Goal: Task Accomplishment & Management: Manage account settings

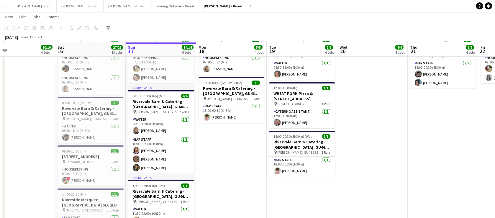
scroll to position [35, 0]
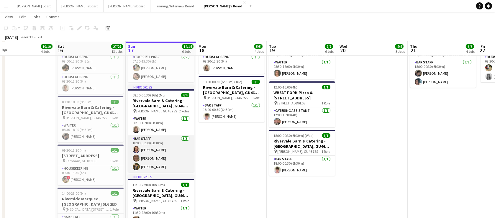
click at [162, 151] on app-card-role "BAR STAFF [DATE] 18:00-00:30 (6h30m) [PERSON_NAME] [PERSON_NAME] [PERSON_NAME]" at bounding box center [161, 154] width 66 height 37
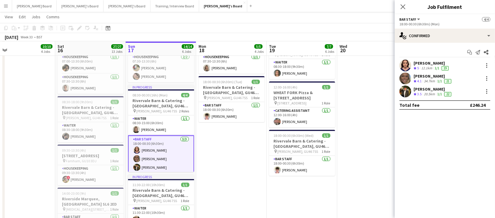
click at [442, 79] on app-skills-label "1/1" at bounding box center [440, 81] width 5 height 4
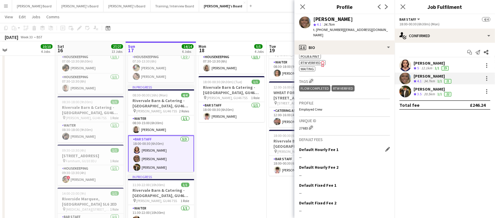
scroll to position [309, 0]
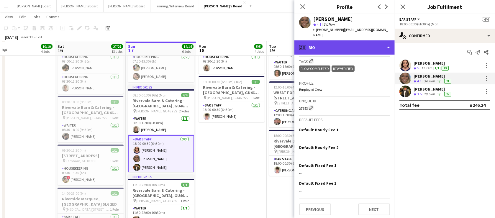
click at [317, 46] on div "profile Bio" at bounding box center [345, 47] width 100 height 14
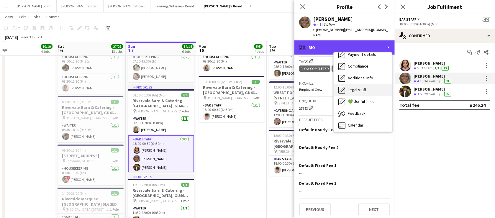
scroll to position [91, 0]
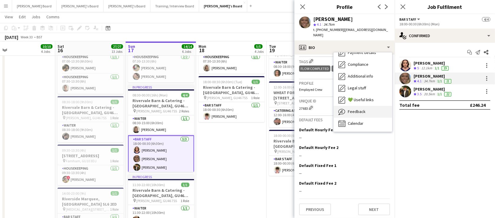
click at [366, 109] on div "Feedback Feedback" at bounding box center [363, 112] width 58 height 12
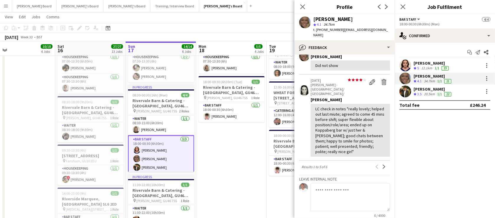
scroll to position [206, 0]
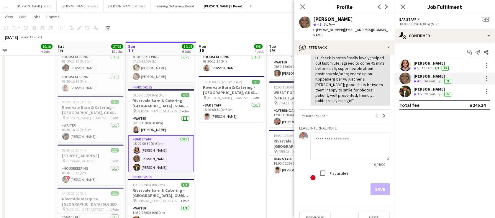
click at [320, 142] on textarea at bounding box center [351, 146] width 80 height 28
drag, startPoint x: 371, startPoint y: 129, endPoint x: 371, endPoint y: 133, distance: 3.5
click at [371, 133] on textarea "**********" at bounding box center [351, 146] width 80 height 28
drag, startPoint x: 369, startPoint y: 128, endPoint x: 371, endPoint y: 134, distance: 6.2
click at [371, 134] on textarea "**********" at bounding box center [351, 146] width 80 height 28
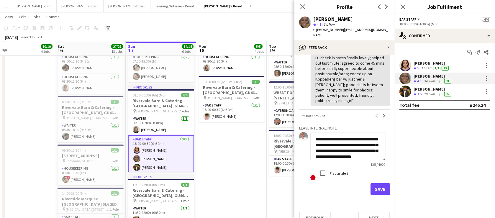
scroll to position [6, 0]
click at [337, 132] on textarea "**********" at bounding box center [349, 146] width 76 height 28
click at [335, 132] on textarea "**********" at bounding box center [349, 146] width 76 height 28
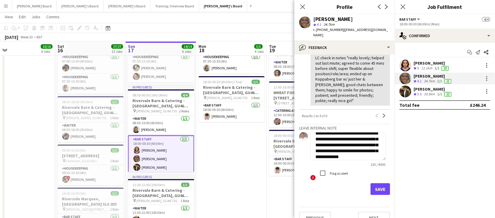
scroll to position [16, 0]
click at [348, 141] on textarea "**********" at bounding box center [349, 146] width 76 height 28
click at [367, 132] on textarea "**********" at bounding box center [349, 146] width 76 height 28
click at [370, 132] on textarea "**********" at bounding box center [349, 146] width 76 height 28
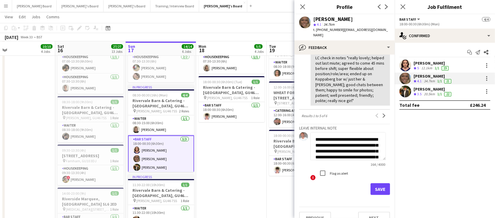
type textarea "**********"
click at [375, 183] on button "Save" at bounding box center [380, 189] width 19 height 12
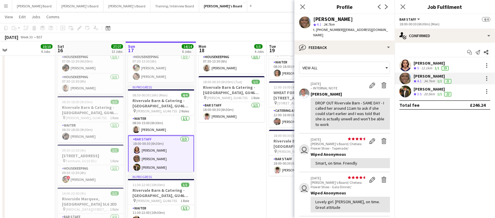
drag, startPoint x: 345, startPoint y: 120, endPoint x: 316, endPoint y: 105, distance: 33.2
click at [316, 105] on div "DROP OUT Rivervale Barn - SAME DAY - I called her around 11am to ask if she cou…" at bounding box center [351, 113] width 70 height 27
copy div "I called her around 11am to ask if she could start earlier and I was told that …"
click at [489, 79] on div at bounding box center [487, 78] width 7 height 7
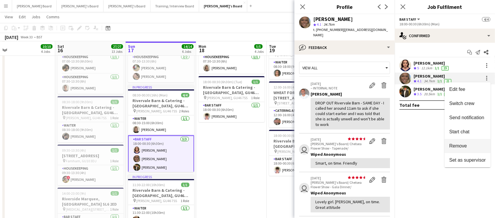
click at [466, 148] on span "Remove" at bounding box center [459, 145] width 18 height 5
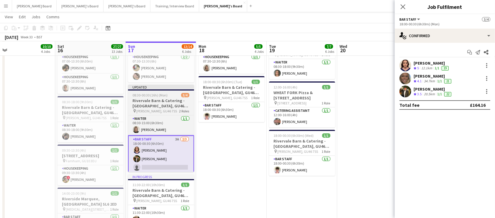
click at [149, 100] on h3 "Rivervale Barn & Catering - [GEOGRAPHIC_DATA], GU46 7SS" at bounding box center [161, 103] width 66 height 11
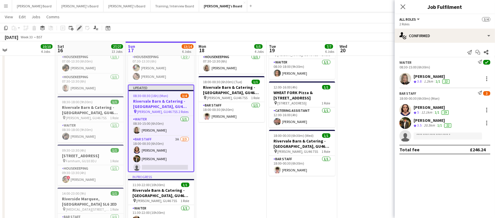
click at [81, 28] on icon "Edit" at bounding box center [79, 28] width 5 height 5
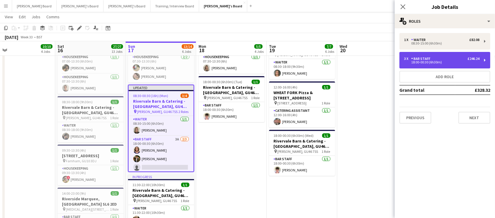
click at [434, 55] on div "3 x BAR STAFF £246.24 18:00-00:30 (6h30m)" at bounding box center [445, 60] width 91 height 17
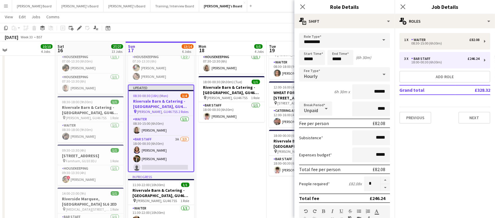
click at [384, 186] on button "button" at bounding box center [385, 187] width 9 height 7
type input "*"
click at [159, 95] on span "08:30-00:30 (16h) (Mon)" at bounding box center [150, 96] width 35 height 4
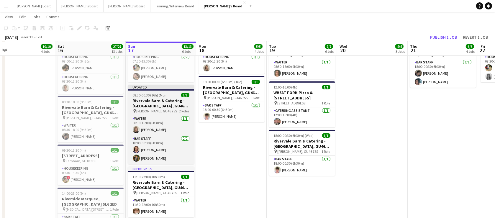
click at [144, 92] on app-job-card "Updated 08:30-00:30 (16h) (Mon) 3/3 Rivervale Barn & Catering - [GEOGRAPHIC_DAT…" at bounding box center [161, 124] width 66 height 79
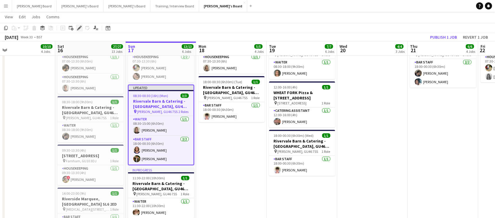
click at [81, 27] on icon at bounding box center [80, 26] width 1 height 1
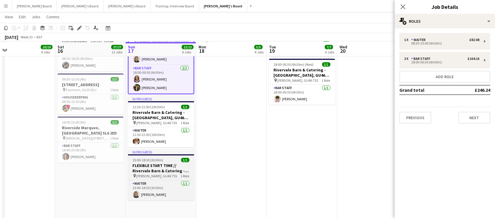
scroll to position [107, 0]
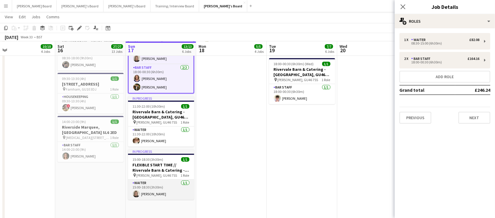
click at [156, 190] on app-card-role "Waiter [DATE] 15:00-18:30 (3h30m) [PERSON_NAME]" at bounding box center [161, 190] width 66 height 20
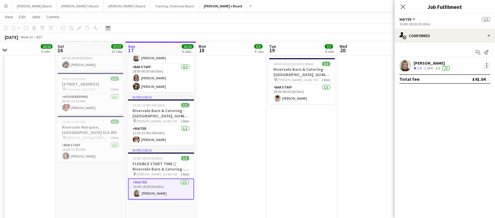
click at [486, 67] on div at bounding box center [487, 65] width 7 height 7
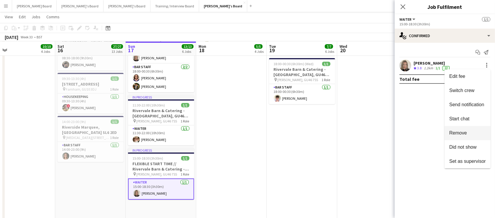
click at [462, 136] on span "Remove" at bounding box center [459, 133] width 18 height 5
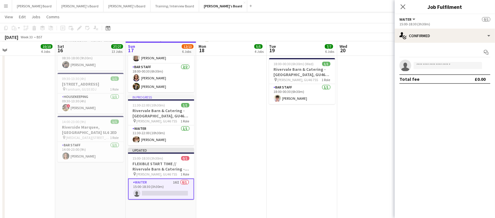
click at [334, 154] on app-date-cell "08:30-18:00 (9h30m) 1/1 Rivervale Barn & Catering - [GEOGRAPHIC_DATA] pin [PERS…" at bounding box center [302, 90] width 71 height 262
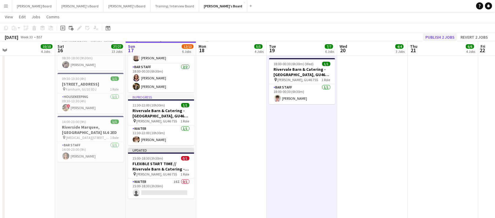
scroll to position [0, 156]
click at [452, 38] on button "Publish 2 jobs" at bounding box center [440, 37] width 34 height 8
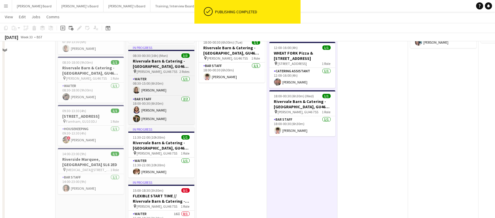
scroll to position [35, 0]
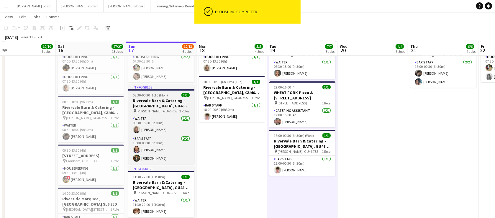
click at [155, 102] on h3 "Rivervale Barn & Catering - [GEOGRAPHIC_DATA], GU46 7SS" at bounding box center [161, 103] width 66 height 11
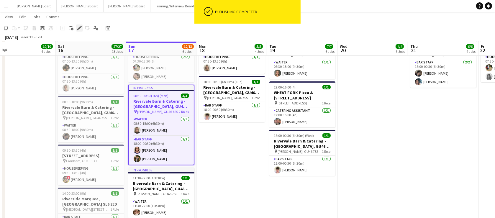
click at [80, 27] on icon at bounding box center [79, 28] width 3 height 3
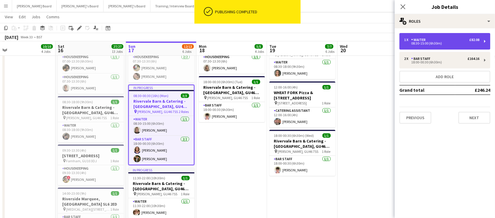
drag, startPoint x: 435, startPoint y: 43, endPoint x: 405, endPoint y: 57, distance: 32.6
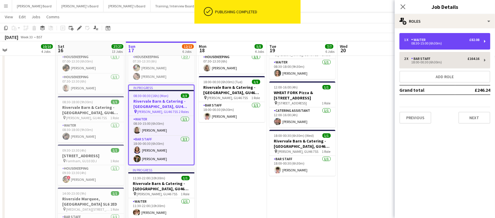
click at [435, 43] on div "08:30-15:00 (6h30m)" at bounding box center [442, 43] width 75 height 3
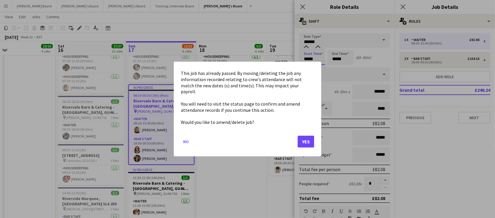
scroll to position [0, 0]
click at [338, 57] on div at bounding box center [247, 109] width 495 height 218
click at [304, 136] on button "Yes" at bounding box center [306, 142] width 17 height 12
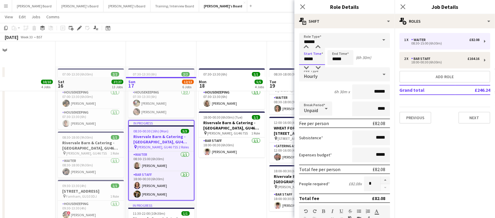
scroll to position [35, 0]
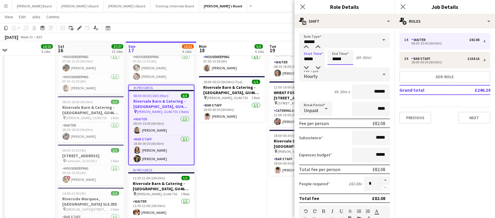
click at [339, 59] on input "*****" at bounding box center [341, 57] width 26 height 15
click at [335, 46] on div at bounding box center [335, 47] width 12 height 6
click at [336, 46] on div at bounding box center [335, 47] width 12 height 6
click at [348, 45] on div at bounding box center [347, 47] width 12 height 6
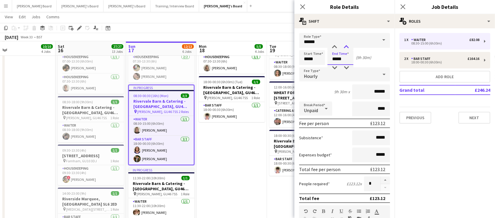
type input "*****"
click at [348, 45] on div at bounding box center [347, 47] width 12 height 6
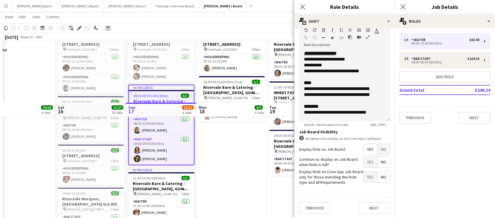
scroll to position [179, 0]
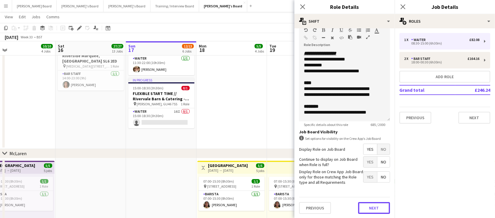
click at [368, 208] on button "Next" at bounding box center [374, 208] width 32 height 12
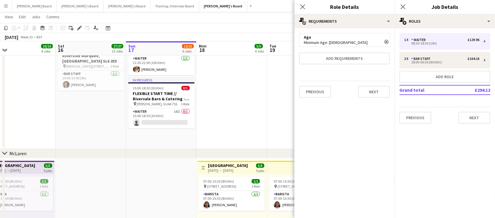
scroll to position [0, 0]
click at [373, 88] on button "Next" at bounding box center [374, 92] width 32 height 12
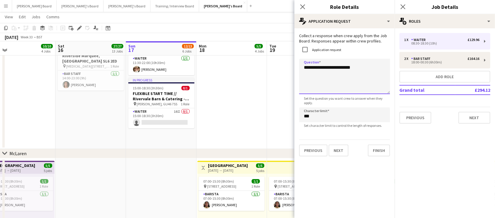
drag, startPoint x: 372, startPoint y: 66, endPoint x: 294, endPoint y: 68, distance: 77.7
click at [330, 156] on button "Next" at bounding box center [339, 151] width 20 height 12
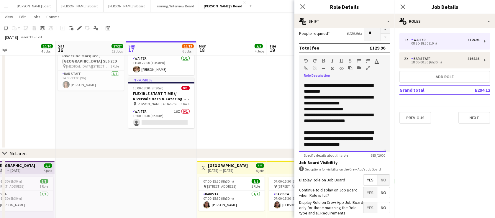
scroll to position [181, 0]
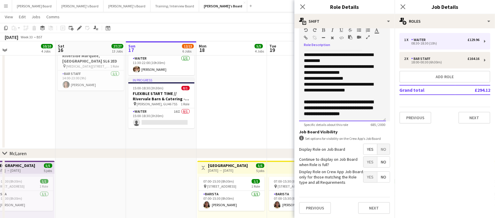
drag, startPoint x: 304, startPoint y: 159, endPoint x: 340, endPoint y: 111, distance: 60.4
click at [363, 116] on div "**********" at bounding box center [342, 85] width 87 height 71
copy div "**********"
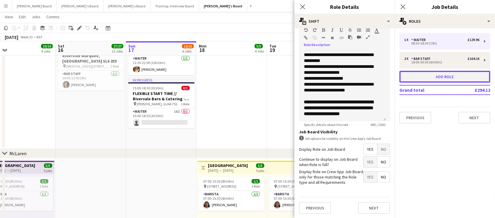
click at [435, 78] on button "Add role" at bounding box center [445, 77] width 91 height 12
type input "**********"
type input "*****"
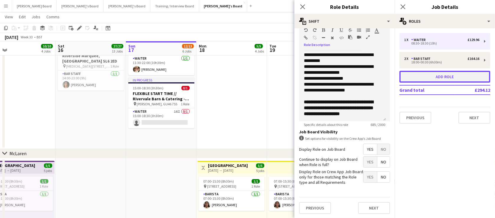
type input "***"
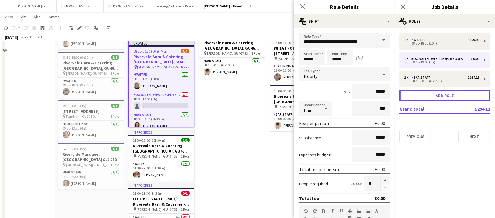
scroll to position [35, 0]
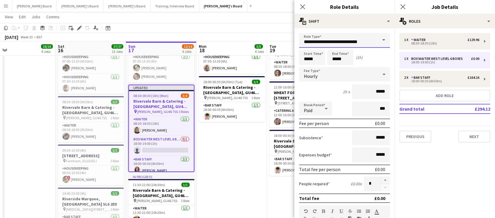
click at [349, 40] on input "**********" at bounding box center [344, 40] width 91 height 15
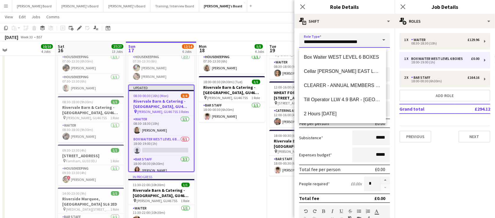
click at [349, 40] on input "**********" at bounding box center [344, 40] width 91 height 15
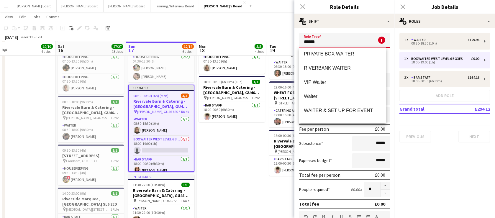
scroll to position [394, 0]
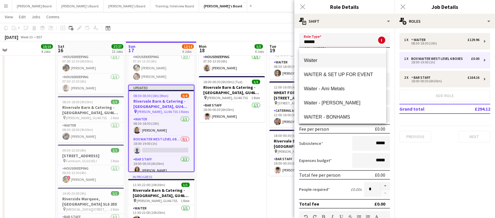
click at [319, 55] on mat-option "Waiter" at bounding box center [342, 60] width 87 height 14
type input "******"
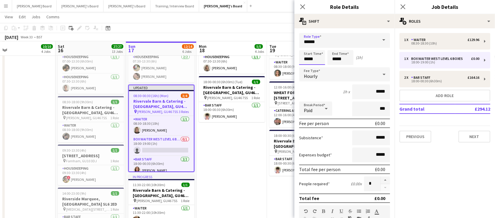
click at [302, 60] on input "*****" at bounding box center [312, 57] width 26 height 15
type input "*****"
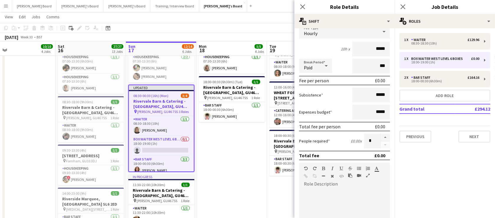
scroll to position [71, 0]
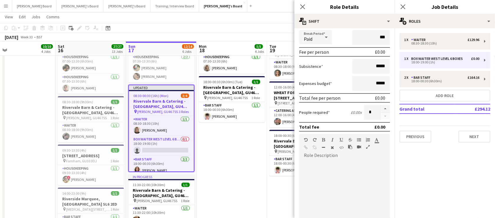
type input "*****"
click at [334, 165] on div at bounding box center [342, 195] width 87 height 71
paste div
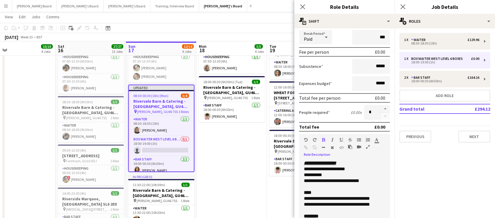
scroll to position [8, 0]
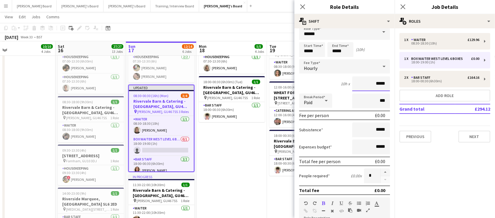
click at [374, 86] on input "*****" at bounding box center [372, 83] width 38 height 15
drag, startPoint x: 366, startPoint y: 85, endPoint x: 387, endPoint y: 86, distance: 21.3
click at [387, 86] on form "**********" at bounding box center [345, 193] width 100 height 337
type input "******"
click at [323, 107] on mat-select "Paid" at bounding box center [315, 101] width 33 height 15
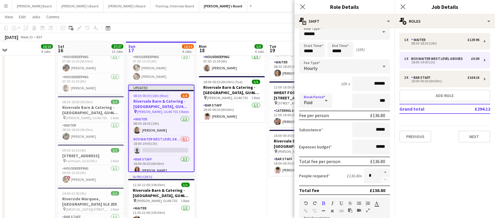
click at [323, 104] on icon at bounding box center [326, 101] width 7 height 12
click at [322, 128] on mat-option "Unpaid" at bounding box center [315, 132] width 33 height 15
click at [353, 105] on input "***" at bounding box center [372, 101] width 38 height 15
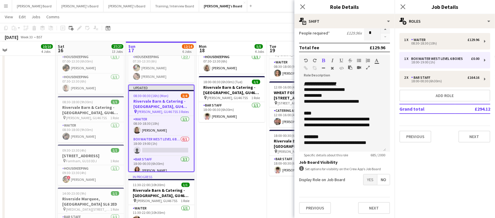
type input "****"
click at [366, 182] on span "Yes" at bounding box center [371, 179] width 14 height 11
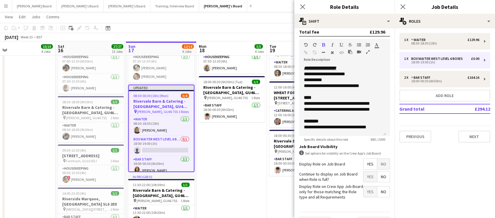
scroll to position [181, 0]
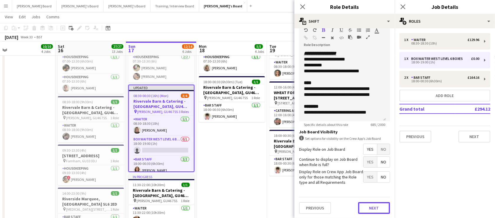
click at [375, 207] on button "Next" at bounding box center [374, 208] width 32 height 12
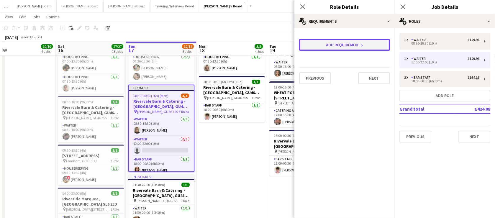
click at [333, 45] on button "Add requirements" at bounding box center [344, 45] width 91 height 12
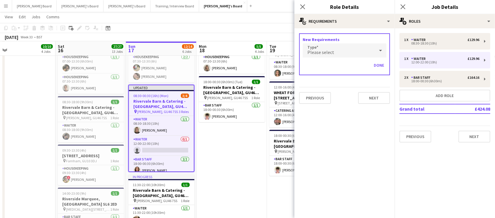
click at [322, 47] on div "Please select" at bounding box center [339, 50] width 72 height 14
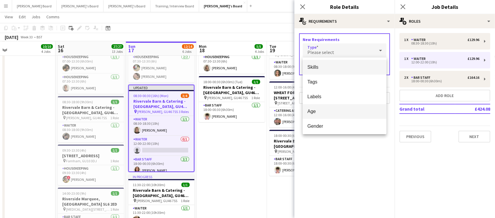
click at [318, 109] on span "Age" at bounding box center [345, 112] width 74 height 6
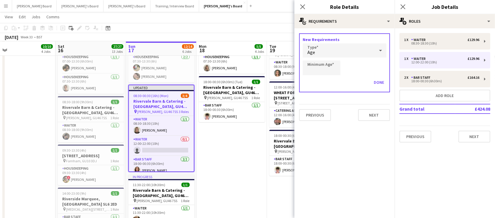
click at [318, 80] on div "Done" at bounding box center [345, 85] width 84 height 14
click at [316, 73] on input "Minimum Age" at bounding box center [322, 68] width 38 height 15
type input "**"
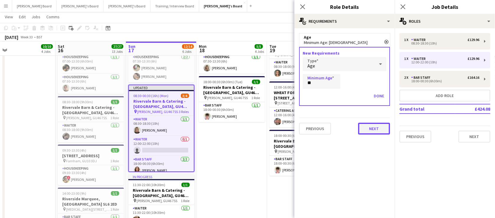
click at [375, 129] on button "Next" at bounding box center [374, 129] width 32 height 12
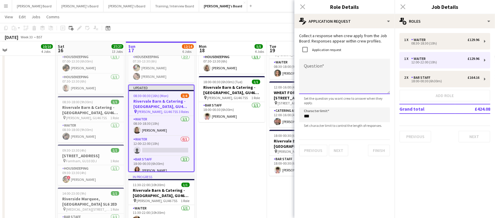
click at [314, 73] on textarea "Question" at bounding box center [344, 76] width 91 height 35
type textarea "**********"
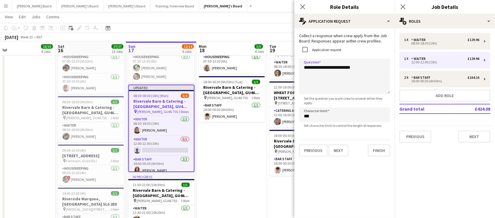
click at [227, 153] on app-date-cell "07:30-13:30 (6h) [STREET_ADDRESS] pin Farnham, GU10 3DJ 1 Role Housekeeping [DA…" at bounding box center [232, 162] width 71 height 262
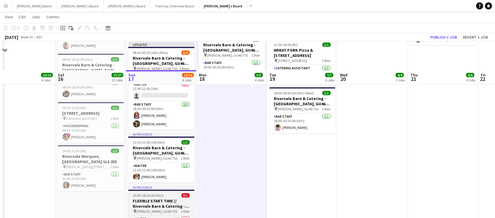
scroll to position [107, 0]
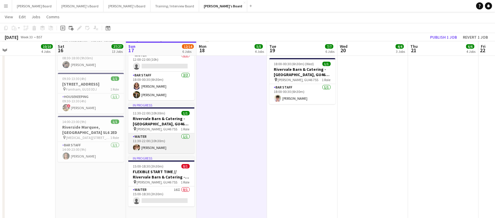
click at [156, 145] on app-card-role "Waiter [DATE] 11:30-22:00 (10h30m) [PERSON_NAME]" at bounding box center [161, 143] width 66 height 20
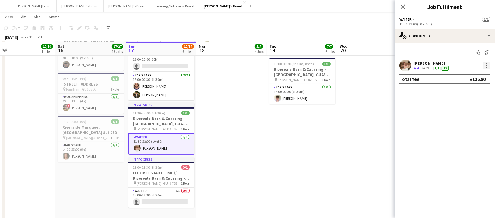
click at [490, 65] on div at bounding box center [487, 65] width 7 height 7
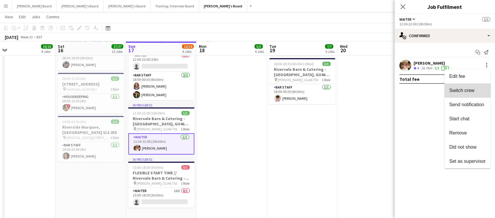
click at [469, 88] on span "Switch crew" at bounding box center [462, 90] width 25 height 5
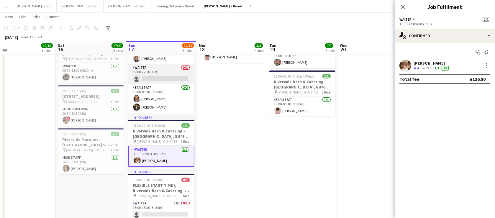
click at [156, 75] on app-card-role "Waiter 0/1 12:00-22:00 (10h) single-neutral-actions" at bounding box center [161, 74] width 66 height 20
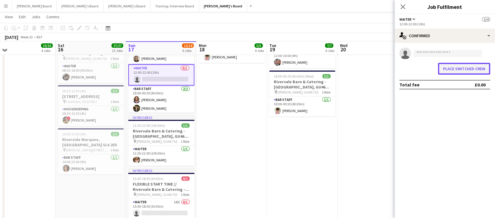
click at [449, 68] on button "Place switched crew" at bounding box center [464, 69] width 52 height 12
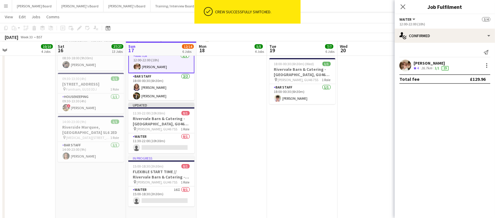
click at [209, 136] on app-date-cell "07:30-13:30 (6h) [STREET_ADDRESS] pin Farnham, GU10 3DJ 1 Role Housekeeping [DA…" at bounding box center [232, 90] width 71 height 262
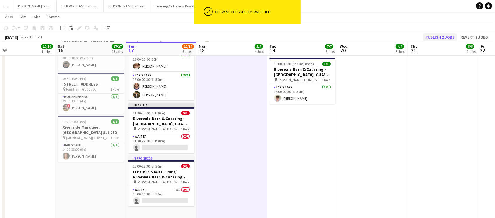
drag, startPoint x: 438, startPoint y: 32, endPoint x: 437, endPoint y: 37, distance: 4.9
click at [437, 37] on div "Copy Paste Paste Ctrl+V Paste with crew Ctrl+Shift+V Paste linked Job [GEOGRAPH…" at bounding box center [247, 32] width 495 height 18
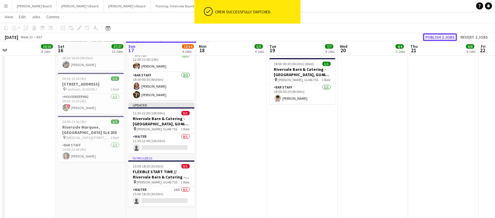
click at [437, 37] on button "Publish 2 jobs" at bounding box center [440, 37] width 34 height 8
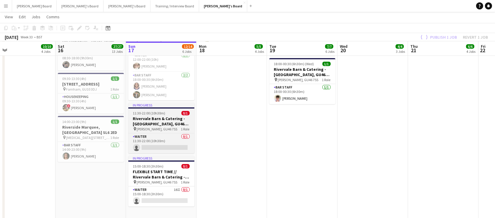
click at [138, 120] on h3 "Rivervale Barn & Catering - [GEOGRAPHIC_DATA], GU46 7SS" at bounding box center [161, 121] width 66 height 11
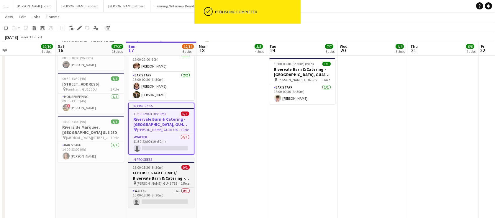
click at [151, 165] on span "15:00-18:30 (3h30m)" at bounding box center [148, 167] width 31 height 4
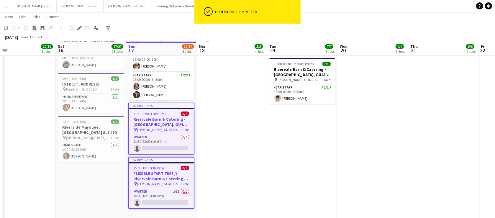
click at [35, 27] on icon at bounding box center [34, 28] width 3 height 3
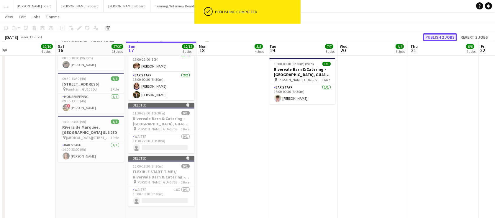
click at [440, 37] on button "Publish 2 jobs" at bounding box center [440, 37] width 34 height 8
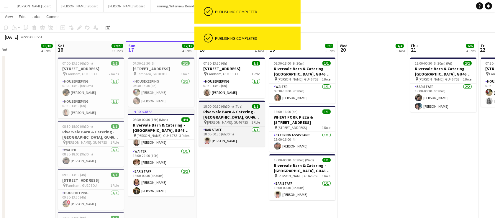
scroll to position [0, 0]
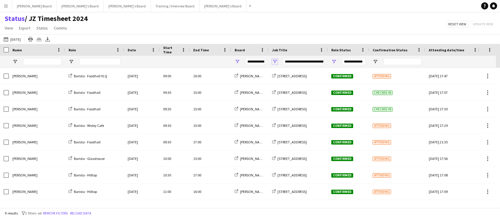
click at [276, 62] on span "Open Filter Menu" at bounding box center [274, 61] width 5 height 5
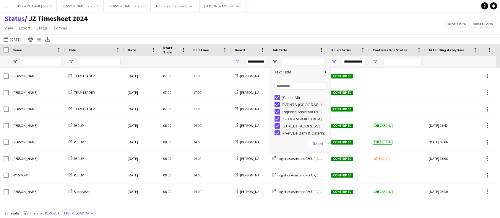
click at [275, 97] on div "Loading... No matches. (Select All) EVENTS McLaren Technology Centre Logistics …" at bounding box center [300, 107] width 59 height 57
type input "***"
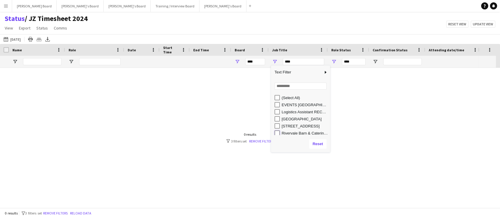
type input "**********"
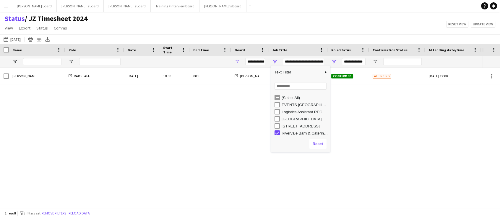
scroll to position [1, 0]
click at [86, 212] on button "Reload data" at bounding box center [79, 213] width 24 height 6
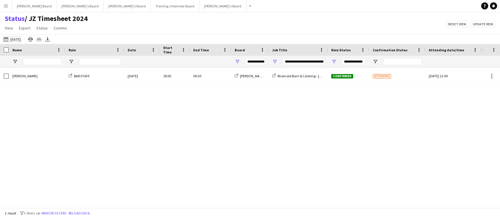
click at [22, 36] on button "This Week 29-05-2025" at bounding box center [11, 39] width 19 height 7
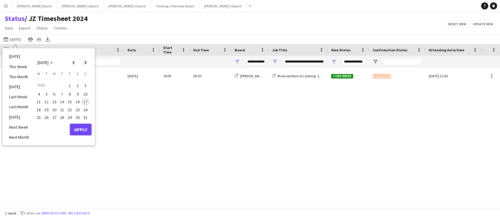
click at [87, 100] on span "17" at bounding box center [85, 102] width 7 height 7
click at [85, 129] on button "Apply" at bounding box center [81, 130] width 22 height 12
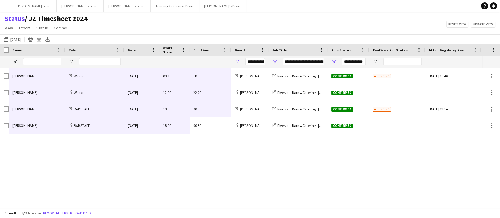
drag, startPoint x: 219, startPoint y: 131, endPoint x: 19, endPoint y: 76, distance: 206.9
click at [19, 76] on div "Christina Cooke Waiter Sun, 17 Aug 2025 08:30 18:30 Jakub's Board Rivervale Bar…" at bounding box center [293, 101] width 587 height 66
click at [15, 38] on button "This Week Today" at bounding box center [11, 39] width 19 height 7
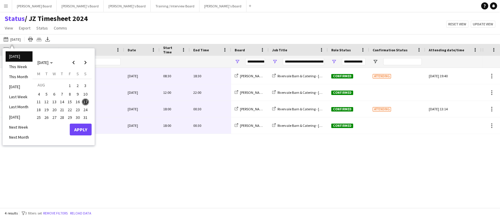
click at [65, 109] on span "21" at bounding box center [61, 109] width 7 height 7
click at [86, 109] on span "24" at bounding box center [85, 109] width 7 height 7
click at [83, 131] on button "Apply" at bounding box center [81, 130] width 22 height 12
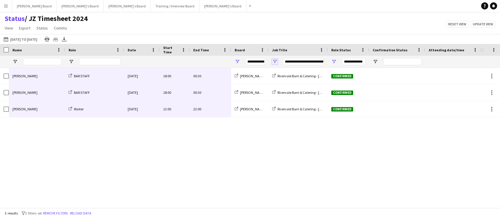
click at [275, 60] on span "Open Filter Menu" at bounding box center [274, 61] width 5 height 5
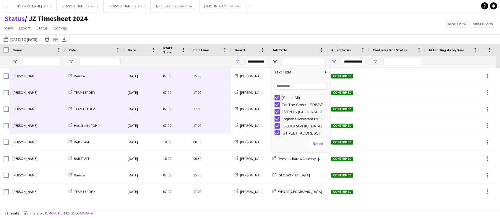
type input "***"
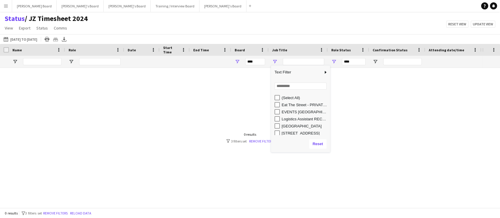
type input "**********"
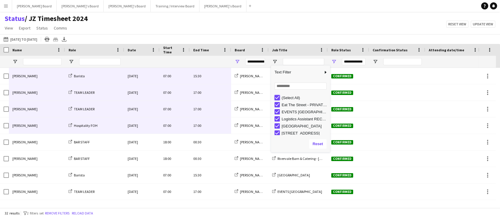
type input "***"
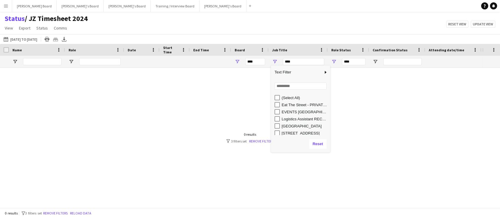
type input "**********"
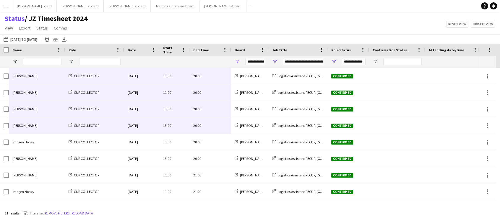
click at [248, 25] on div "Status / JZ Timesheet 2024 View Views Default view Airshow Accreditation Airsho…" at bounding box center [250, 24] width 500 height 20
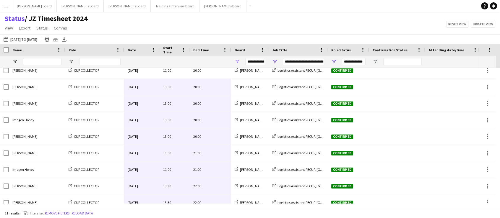
scroll to position [0, 0]
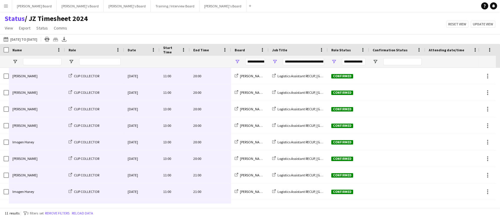
drag, startPoint x: 211, startPoint y: 198, endPoint x: 27, endPoint y: 81, distance: 217.1
click at [27, 81] on div "Hugh Saunders CUP COLLECTOR Fri, 22 Aug 2025 11:00 20:00 Jakub's Board Logistic…" at bounding box center [293, 159] width 587 height 182
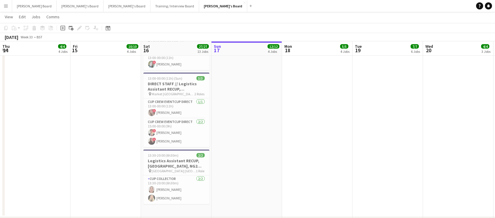
scroll to position [0, 141]
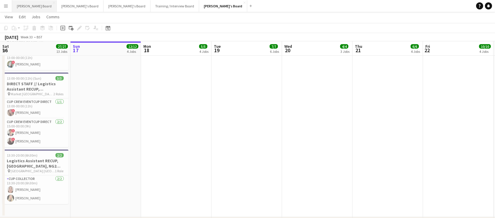
click at [25, 5] on button "Dean's Board Close" at bounding box center [34, 6] width 45 height 12
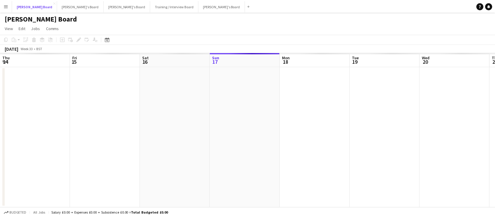
scroll to position [0, 141]
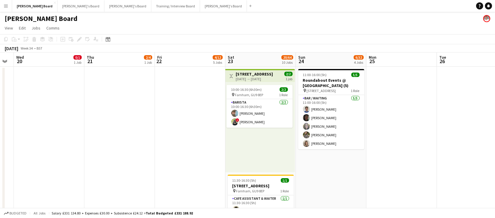
drag, startPoint x: 435, startPoint y: 156, endPoint x: 265, endPoint y: 153, distance: 170.4
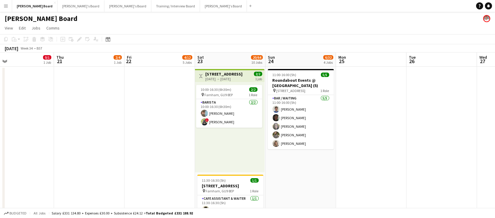
drag, startPoint x: 435, startPoint y: 169, endPoint x: 289, endPoint y: 164, distance: 145.6
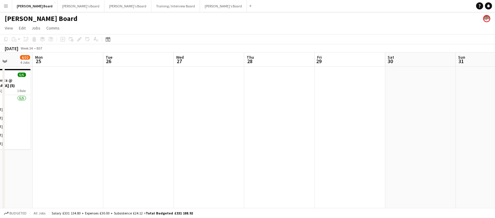
drag, startPoint x: 408, startPoint y: 158, endPoint x: 235, endPoint y: 154, distance: 173.1
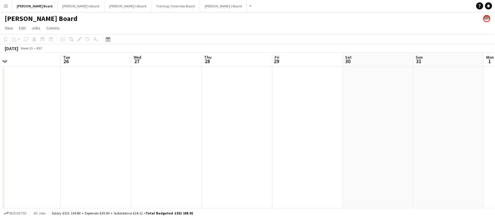
drag, startPoint x: 345, startPoint y: 152, endPoint x: 154, endPoint y: 135, distance: 192.7
drag, startPoint x: 336, startPoint y: 141, endPoint x: 121, endPoint y: 139, distance: 215.0
drag, startPoint x: 233, startPoint y: 148, endPoint x: 176, endPoint y: 142, distance: 57.6
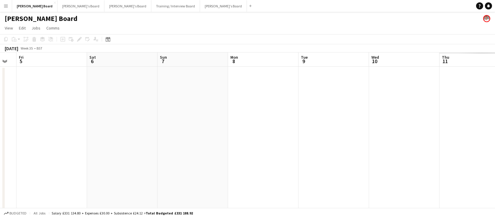
drag, startPoint x: 320, startPoint y: 148, endPoint x: 208, endPoint y: 142, distance: 113.0
drag, startPoint x: 276, startPoint y: 142, endPoint x: 119, endPoint y: 128, distance: 157.4
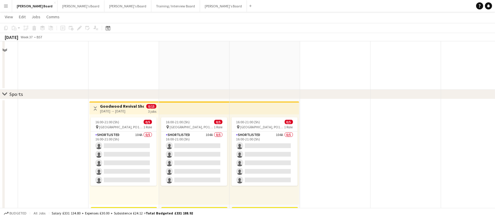
scroll to position [250, 0]
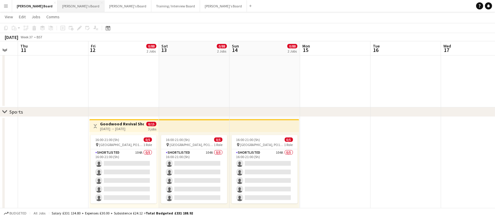
click at [61, 7] on button "Thomasina's Board Close" at bounding box center [81, 6] width 47 height 12
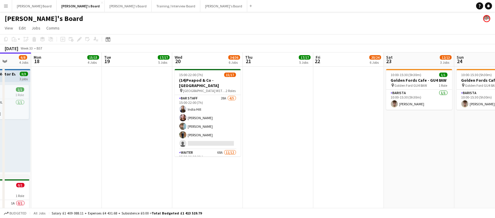
drag, startPoint x: 395, startPoint y: 157, endPoint x: 315, endPoint y: 157, distance: 80.3
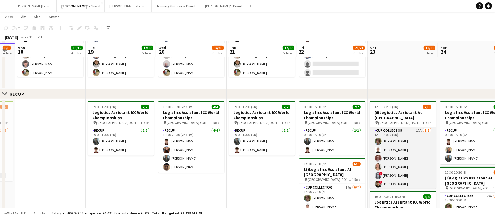
scroll to position [358, 0]
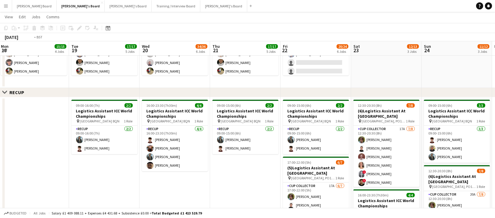
drag, startPoint x: 429, startPoint y: 159, endPoint x: 460, endPoint y: 166, distance: 32.1
click at [460, 166] on app-calendar-viewport "Sat 16 18/21 4 Jobs Sun 17 6/8 4 Jobs Mon 18 15/15 4 Jobs Tue 19 17/17 5 Jobs W…" at bounding box center [247, 115] width 495 height 901
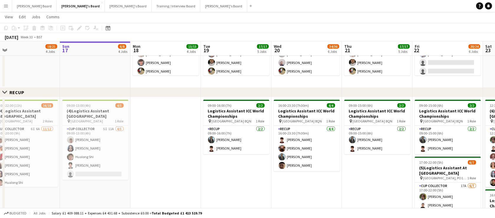
scroll to position [0, 136]
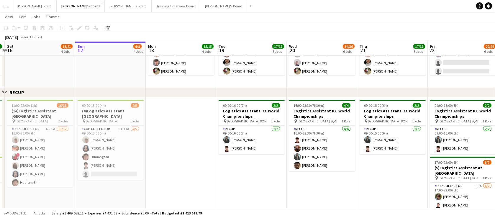
drag, startPoint x: 192, startPoint y: 159, endPoint x: 292, endPoint y: 169, distance: 100.0
click at [292, 169] on app-calendar-viewport "Thu 14 8/8 4 Jobs Fri 15 26/26 6 Jobs Sat 16 18/21 4 Jobs Sun 17 6/8 4 Jobs Mon…" at bounding box center [247, 115] width 495 height 901
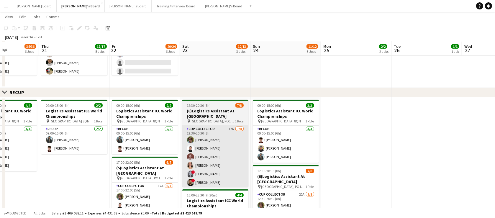
drag, startPoint x: 452, startPoint y: 166, endPoint x: 213, endPoint y: 156, distance: 239.1
click at [121, 155] on app-calendar-viewport "Sat 16 18/21 4 Jobs Sun 17 6/8 4 Jobs Mon 18 15/15 4 Jobs Tue 19 17/17 5 Jobs W…" at bounding box center [247, 115] width 495 height 901
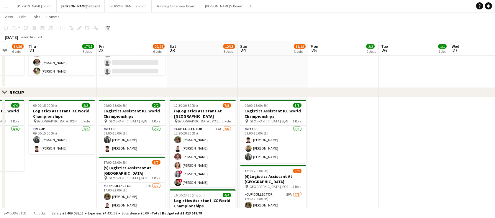
drag, startPoint x: 334, startPoint y: 158, endPoint x: 170, endPoint y: 164, distance: 163.4
click at [170, 164] on app-calendar-viewport "Mon 18 15/15 4 Jobs Tue 19 17/17 5 Jobs Wed 20 34/36 6 Jobs Thu 21 17/17 5 Jobs…" at bounding box center [247, 115] width 495 height 901
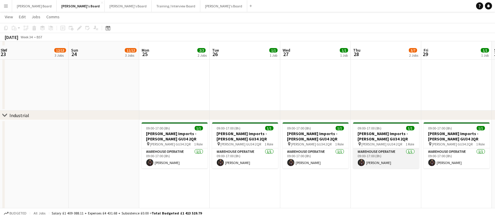
scroll to position [179, 0]
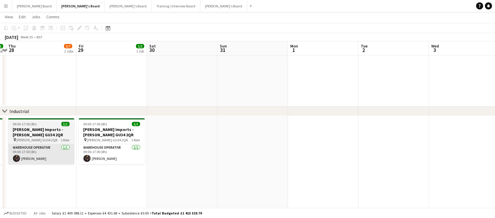
drag, startPoint x: 405, startPoint y: 154, endPoint x: 60, endPoint y: 150, distance: 345.2
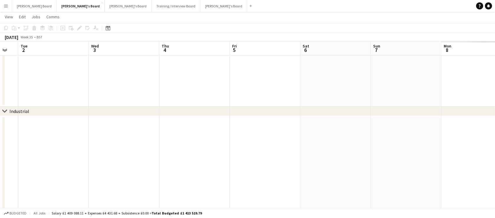
drag, startPoint x: 75, startPoint y: 146, endPoint x: 104, endPoint y: 137, distance: 29.7
drag, startPoint x: 245, startPoint y: 144, endPoint x: 56, endPoint y: 138, distance: 189.9
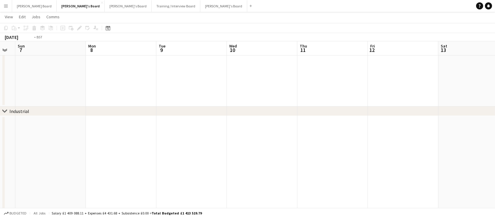
scroll to position [0, 274]
drag, startPoint x: 251, startPoint y: 146, endPoint x: 179, endPoint y: 141, distance: 71.9
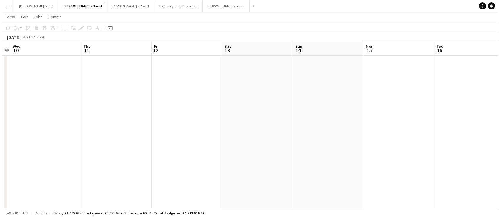
scroll to position [0, 0]
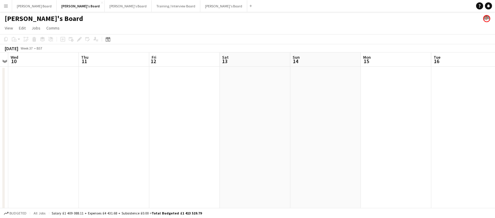
click at [84, 15] on div "[PERSON_NAME]'s Board" at bounding box center [247, 17] width 495 height 11
click at [105, 9] on button "Caitlin's Board Close" at bounding box center [128, 6] width 47 height 12
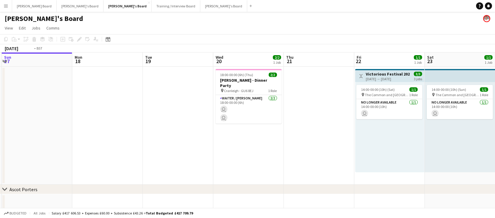
drag, startPoint x: 372, startPoint y: 145, endPoint x: 64, endPoint y: 136, distance: 308.1
click at [48, 137] on app-calendar-viewport "Thu 14 3/3 2 Jobs Fri 15 1/1 1 Job Sat 16 3/3 1 Job Sun 17 Mon 18 Tue 19 Wed 20…" at bounding box center [247, 173] width 495 height 241
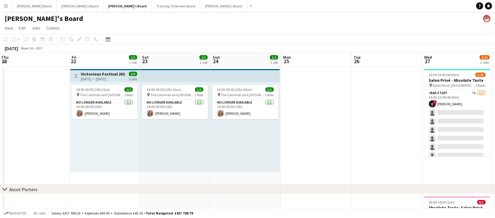
scroll to position [0, 284]
drag, startPoint x: 375, startPoint y: 152, endPoint x: 352, endPoint y: 157, distance: 24.2
click at [352, 157] on app-calendar-viewport "Sun 17 Mon 18 Tue 19 Wed 20 2/2 1 Job Thu 21 Fri 22 1/1 1 Job Sat 23 1/1 1 Job …" at bounding box center [247, 195] width 495 height 284
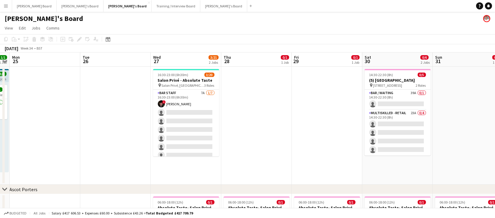
drag, startPoint x: 283, startPoint y: 139, endPoint x: 58, endPoint y: 128, distance: 225.3
click at [0, 127] on html "Menu Boards Boards Boards All jobs Status Workforce Workforce My Workforce Recr…" at bounding box center [247, 173] width 495 height 347
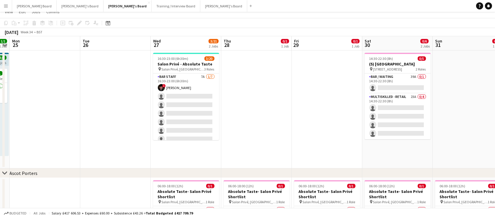
scroll to position [0, 0]
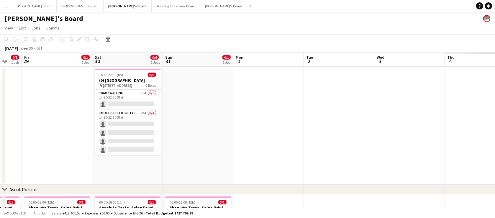
drag, startPoint x: 336, startPoint y: 146, endPoint x: 37, endPoint y: 133, distance: 299.4
click at [0, 138] on html "Menu Boards Boards Boards All jobs Status Workforce Workforce My Workforce Recr…" at bounding box center [247, 173] width 495 height 347
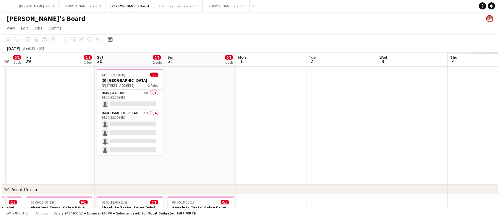
scroll to position [0, 150]
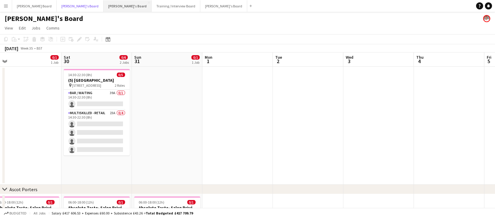
drag, startPoint x: 56, startPoint y: 7, endPoint x: 82, endPoint y: 12, distance: 26.6
click at [57, 7] on button "Thomasina's Board Close" at bounding box center [80, 6] width 47 height 12
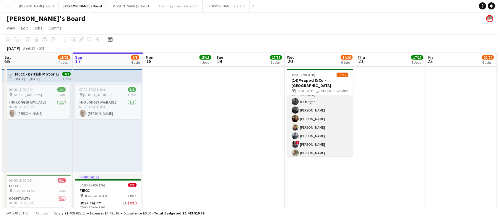
scroll to position [71, 0]
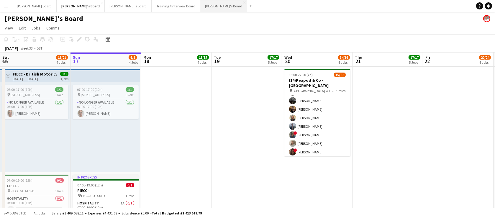
drag, startPoint x: 170, startPoint y: 7, endPoint x: 174, endPoint y: 7, distance: 3.8
click at [200, 7] on button "Jakub's Board Close" at bounding box center [223, 6] width 47 height 12
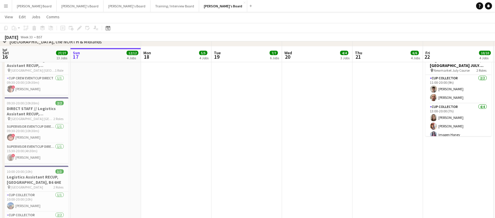
scroll to position [537, 0]
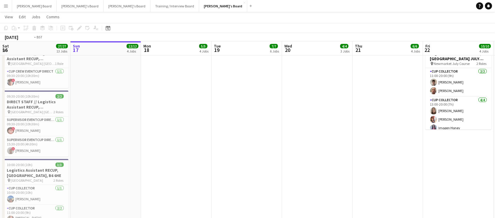
drag, startPoint x: 456, startPoint y: 147, endPoint x: 312, endPoint y: 167, distance: 145.8
click at [312, 167] on app-calendar-viewport "Thu 14 4/4 4 Jobs Fri 15 10/10 4 Jobs Sat 16 27/27 13 Jobs Sun 17 12/12 4 Jobs …" at bounding box center [247, 75] width 495 height 1179
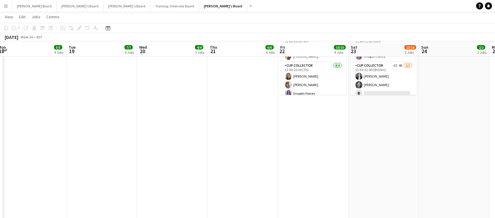
scroll to position [573, 0]
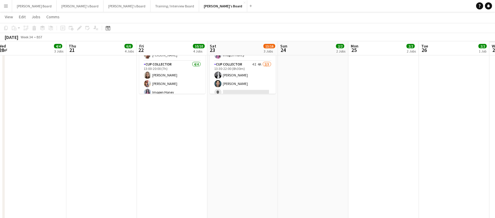
drag, startPoint x: 327, startPoint y: 165, endPoint x: 289, endPoint y: 159, distance: 37.9
click at [289, 159] on app-calendar-viewport "Sat 16 27/27 13 Jobs Sun 17 12/12 4 Jobs Mon 18 5/5 4 Jobs Tue 19 7/7 6 Jobs We…" at bounding box center [247, 40] width 495 height 1179
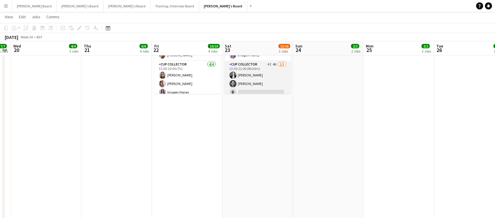
click at [266, 80] on app-card-role "CUP COLLECTOR 4I 4A 2/3 13:30-22:00 (8h30m) Bethany Elliott Leo Long single-neu…" at bounding box center [258, 79] width 66 height 37
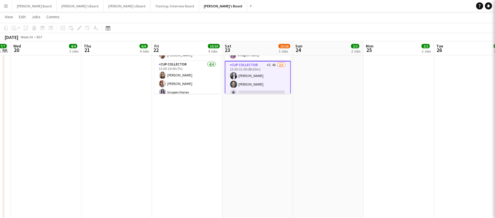
scroll to position [0, 270]
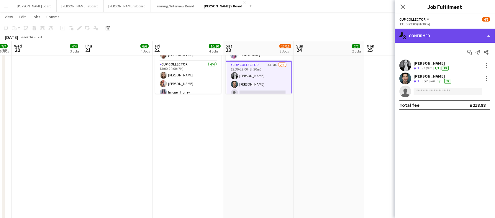
click at [423, 33] on div "single-neutral-actions-check-2 Confirmed" at bounding box center [445, 36] width 100 height 14
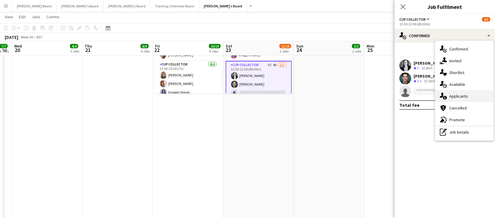
click at [469, 94] on div "single-neutral-actions-information Applicants" at bounding box center [465, 96] width 58 height 12
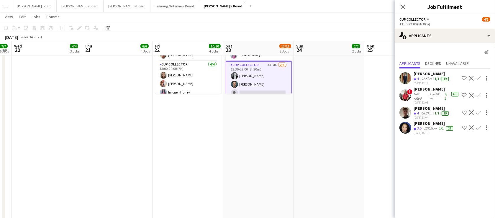
click at [478, 111] on app-icon "Confirm" at bounding box center [479, 112] width 5 height 5
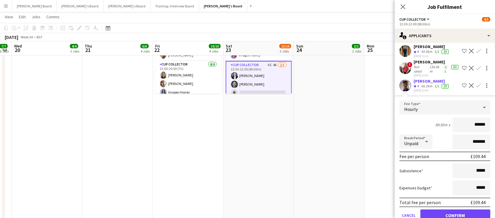
scroll to position [55, 0]
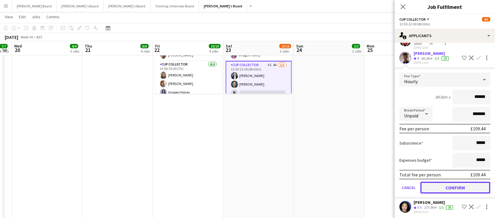
click at [448, 183] on button "Confirm" at bounding box center [456, 188] width 70 height 12
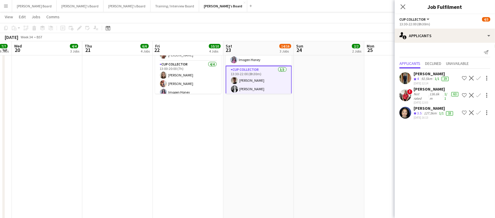
scroll to position [0, 0]
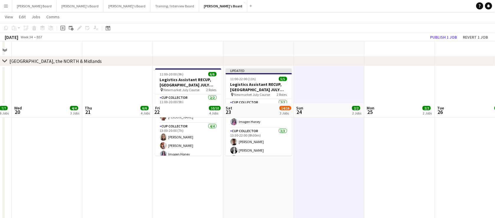
scroll to position [501, 0]
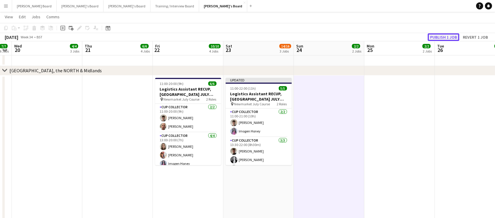
click at [437, 37] on button "Publish 1 job" at bounding box center [444, 37] width 32 height 8
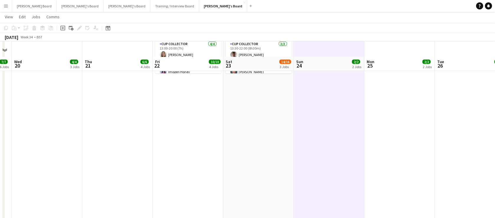
scroll to position [537, 0]
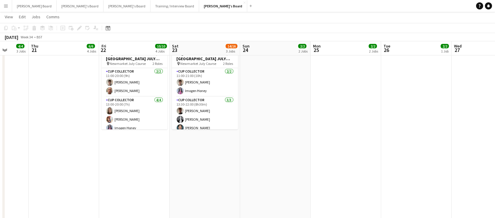
drag, startPoint x: 363, startPoint y: 147, endPoint x: 94, endPoint y: 167, distance: 270.1
click at [92, 167] on app-calendar-viewport "Sat 16 27/27 13 Jobs Sun 17 12/12 4 Jobs Mon 18 5/5 4 Jobs Tue 19 7/7 6 Jobs We…" at bounding box center [247, 144] width 495 height 1317
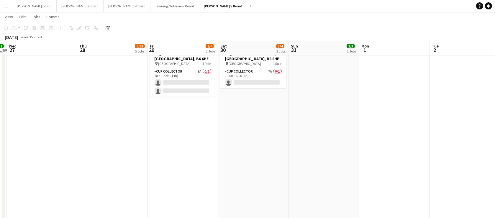
drag, startPoint x: 267, startPoint y: 144, endPoint x: 142, endPoint y: 137, distance: 124.8
click at [139, 138] on app-calendar-viewport "Sat 23 14/16 3 Jobs Sun 24 2/2 2 Jobs Mon 25 2/2 2 Jobs Tue 26 2/2 1 Job Wed 27…" at bounding box center [247, 144] width 495 height 1317
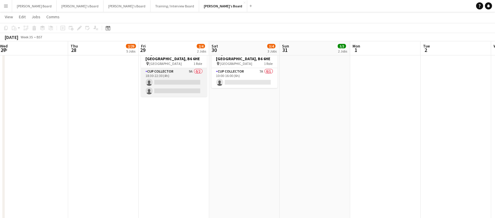
drag, startPoint x: 192, startPoint y: 88, endPoint x: 188, endPoint y: 86, distance: 4.2
click at [193, 87] on app-card-role "CUP COLLECTOR 9A 0/2 18:30-22:30 (4h) single-neutral-actions single-neutral-act…" at bounding box center [174, 82] width 66 height 29
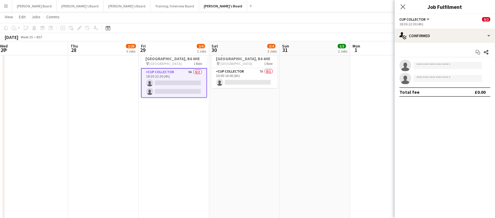
scroll to position [0, 284]
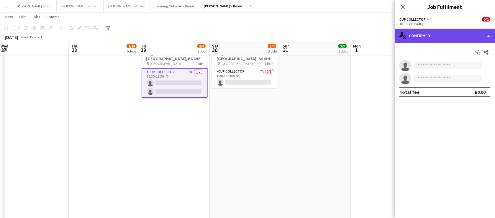
click at [455, 29] on div "single-neutral-actions-check-2 Confirmed" at bounding box center [445, 36] width 100 height 14
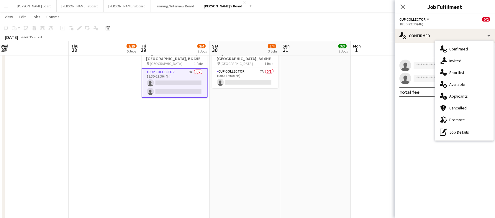
click at [474, 99] on div "single-neutral-actions-information Applicants" at bounding box center [465, 96] width 58 height 12
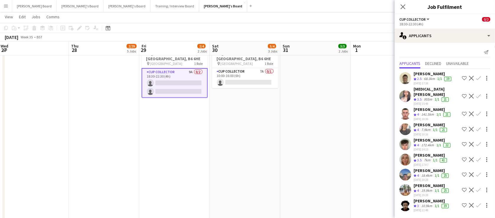
click at [478, 172] on app-icon "Confirm" at bounding box center [479, 174] width 5 height 5
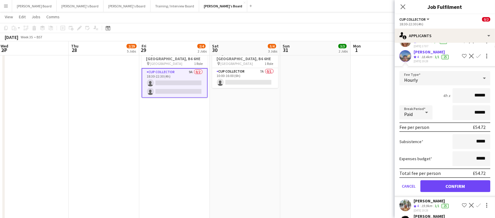
scroll to position [125, 0]
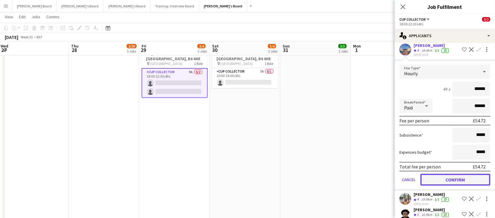
click at [447, 174] on button "Confirm" at bounding box center [456, 180] width 70 height 12
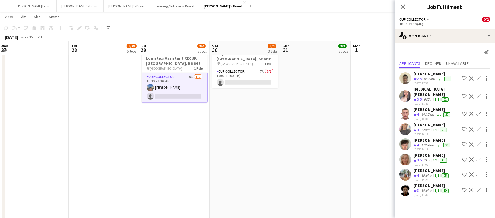
scroll to position [0, 0]
click at [478, 172] on app-icon "Confirm" at bounding box center [479, 174] width 5 height 5
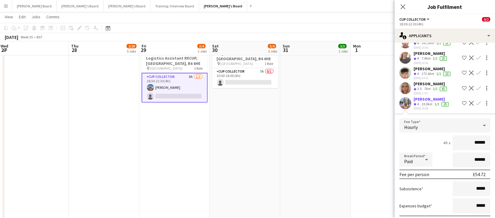
scroll to position [110, 0]
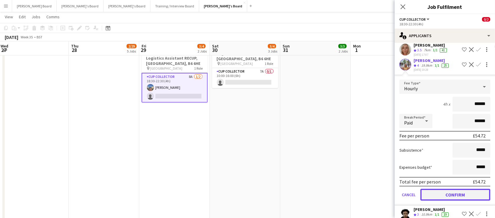
click at [454, 190] on button "Confirm" at bounding box center [456, 195] width 70 height 12
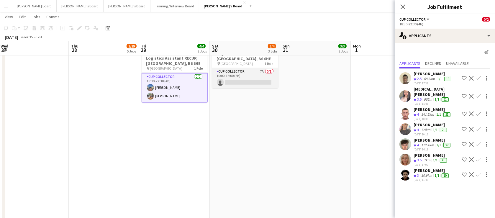
click at [257, 70] on app-card-role "CUP COLLECTOR 7A 0/1 10:00-16:00 (6h) single-neutral-actions" at bounding box center [245, 78] width 66 height 20
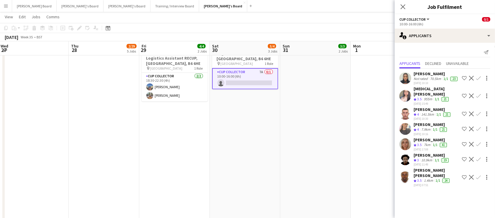
click at [416, 107] on div "Jack Webb" at bounding box center [433, 109] width 38 height 5
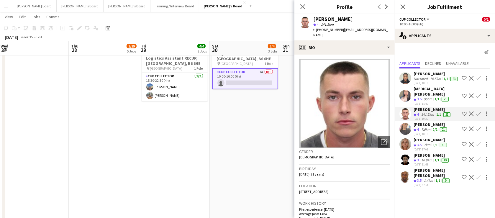
click at [478, 112] on app-icon "Confirm" at bounding box center [479, 114] width 5 height 5
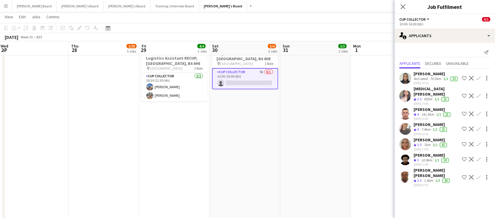
drag, startPoint x: 478, startPoint y: 107, endPoint x: 465, endPoint y: 123, distance: 21.3
click at [479, 112] on app-icon "Confirm" at bounding box center [479, 114] width 5 height 5
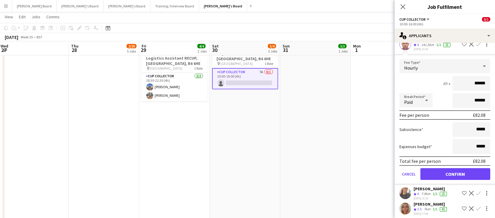
scroll to position [71, 0]
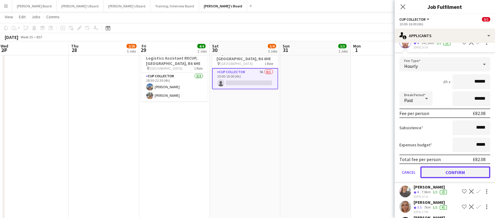
click at [460, 172] on button "Confirm" at bounding box center [456, 173] width 70 height 12
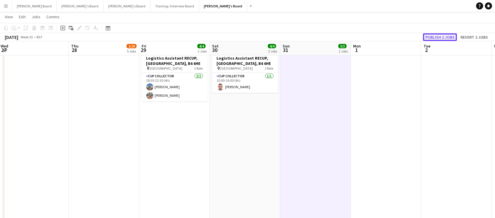
click at [434, 37] on button "Publish 2 jobs" at bounding box center [440, 37] width 34 height 8
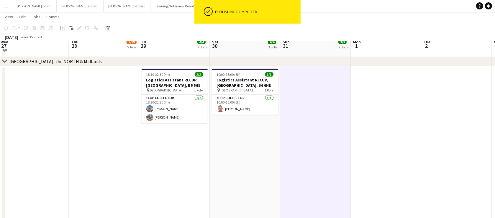
scroll to position [501, 0]
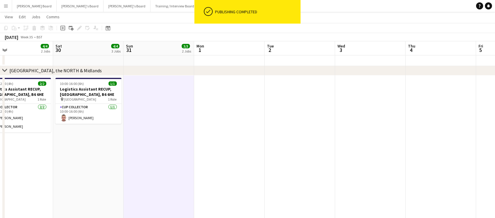
drag, startPoint x: 311, startPoint y: 138, endPoint x: 195, endPoint y: 132, distance: 115.6
click at [175, 138] on app-calendar-viewport "Mon 25 2/2 2 Jobs Tue 26 2/2 1 Job Wed 27 Thu 28 2/29 5 Jobs Fri 29 4/4 2 Jobs …" at bounding box center [247, 180] width 495 height 1317
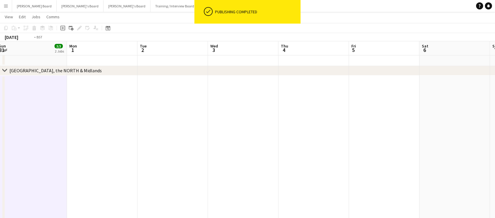
drag, startPoint x: 306, startPoint y: 128, endPoint x: 108, endPoint y: 129, distance: 198.1
click at [107, 128] on app-calendar-viewport "Wed 27 Thu 28 2/29 5 Jobs Fri 29 4/4 2 Jobs Sat 30 4/4 3 Jobs Sun 31 3/3 2 Jobs…" at bounding box center [247, 180] width 495 height 1317
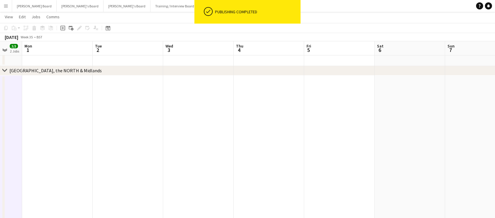
drag, startPoint x: 297, startPoint y: 142, endPoint x: 321, endPoint y: 139, distance: 23.5
click at [321, 141] on app-calendar-viewport "Fri 29 4/4 2 Jobs Sat 30 4/4 3 Jobs Sun 31 3/3 2 Jobs Mon 1 Tue 2 Wed 3 Thu 4 F…" at bounding box center [247, 180] width 495 height 1317
